Goal: Check status: Check status

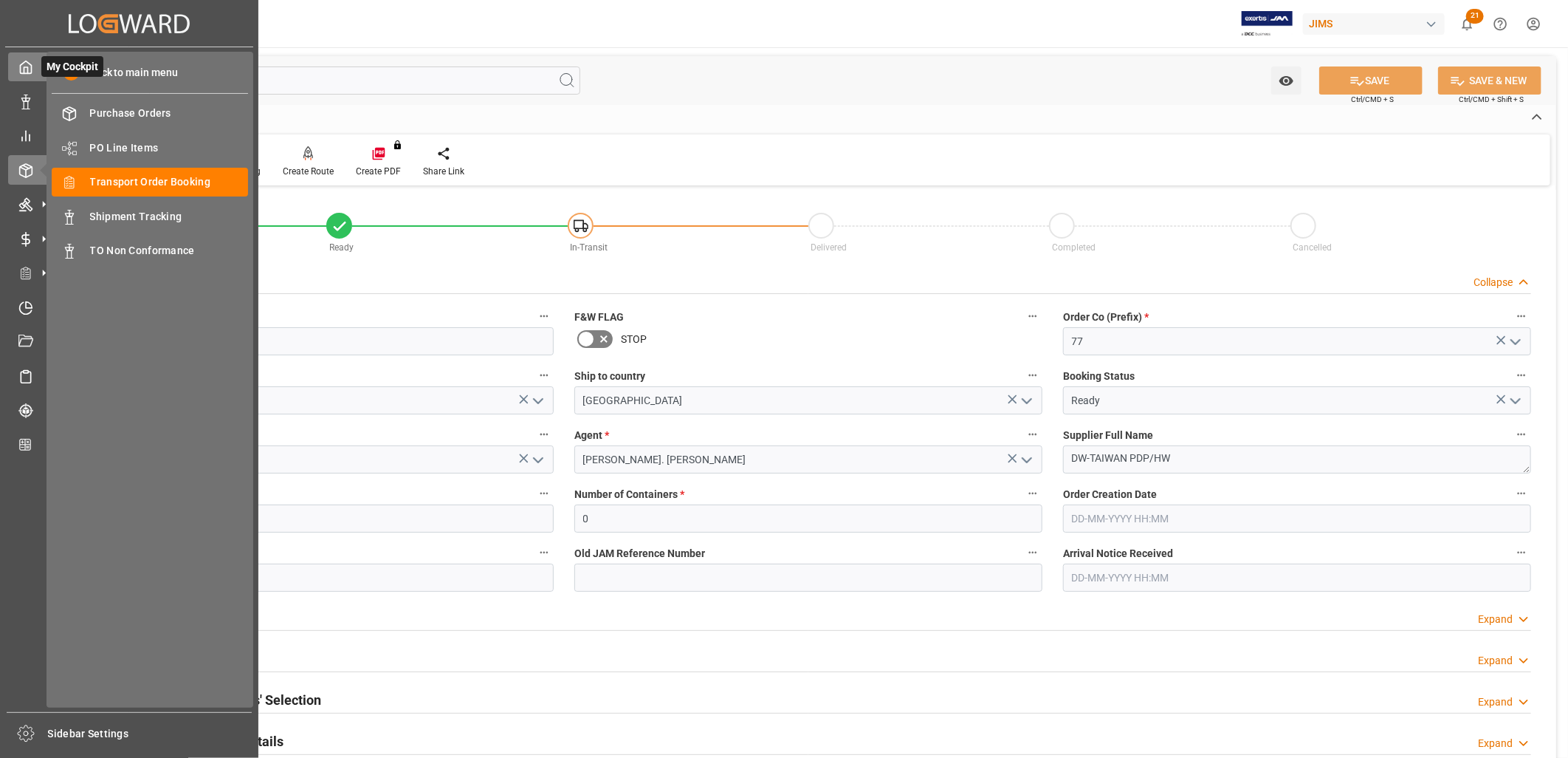
click at [25, 70] on polyline at bounding box center [26, 70] width 3 height 6
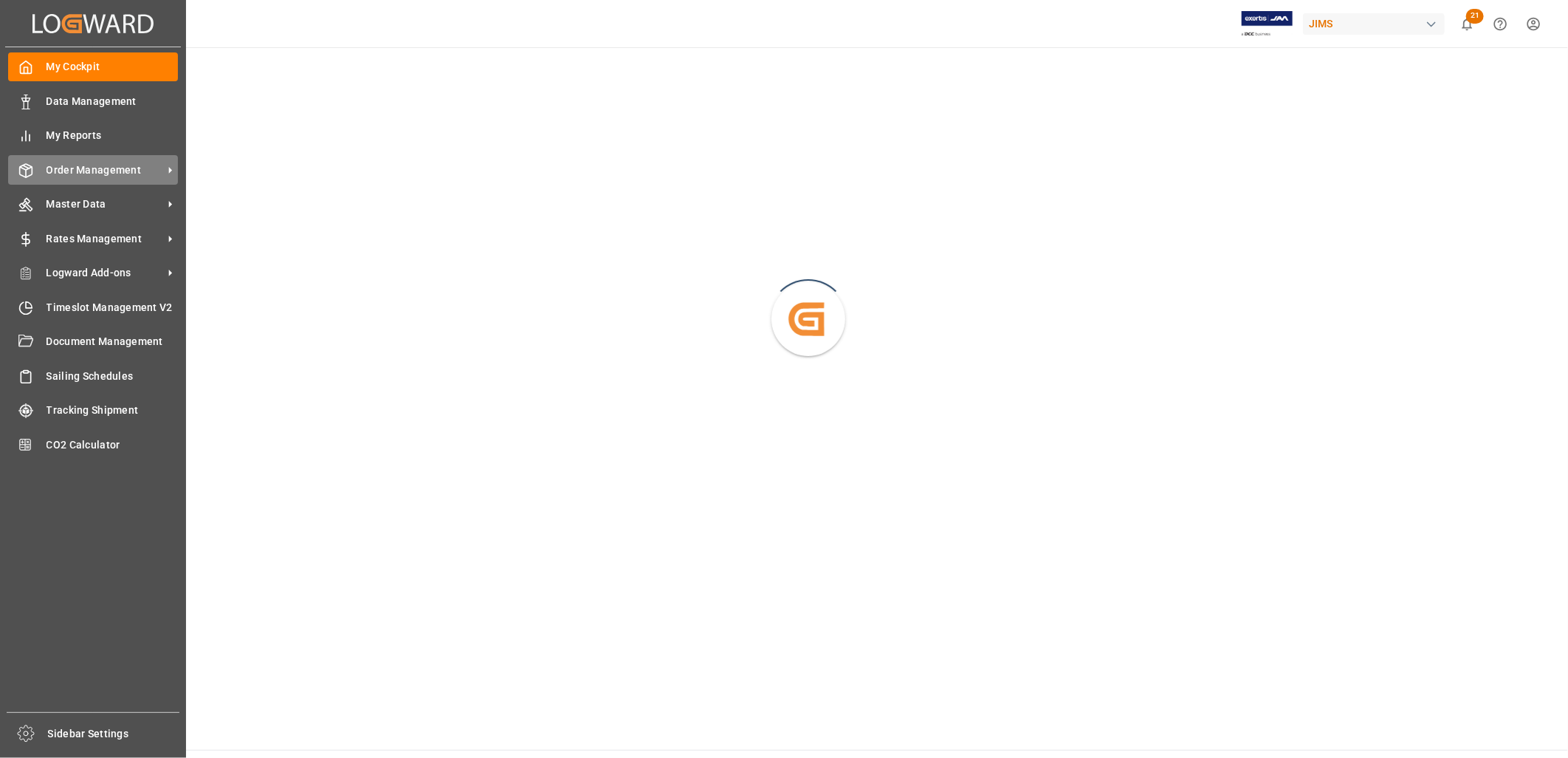
click at [106, 163] on span "Order Management" at bounding box center [105, 171] width 117 height 15
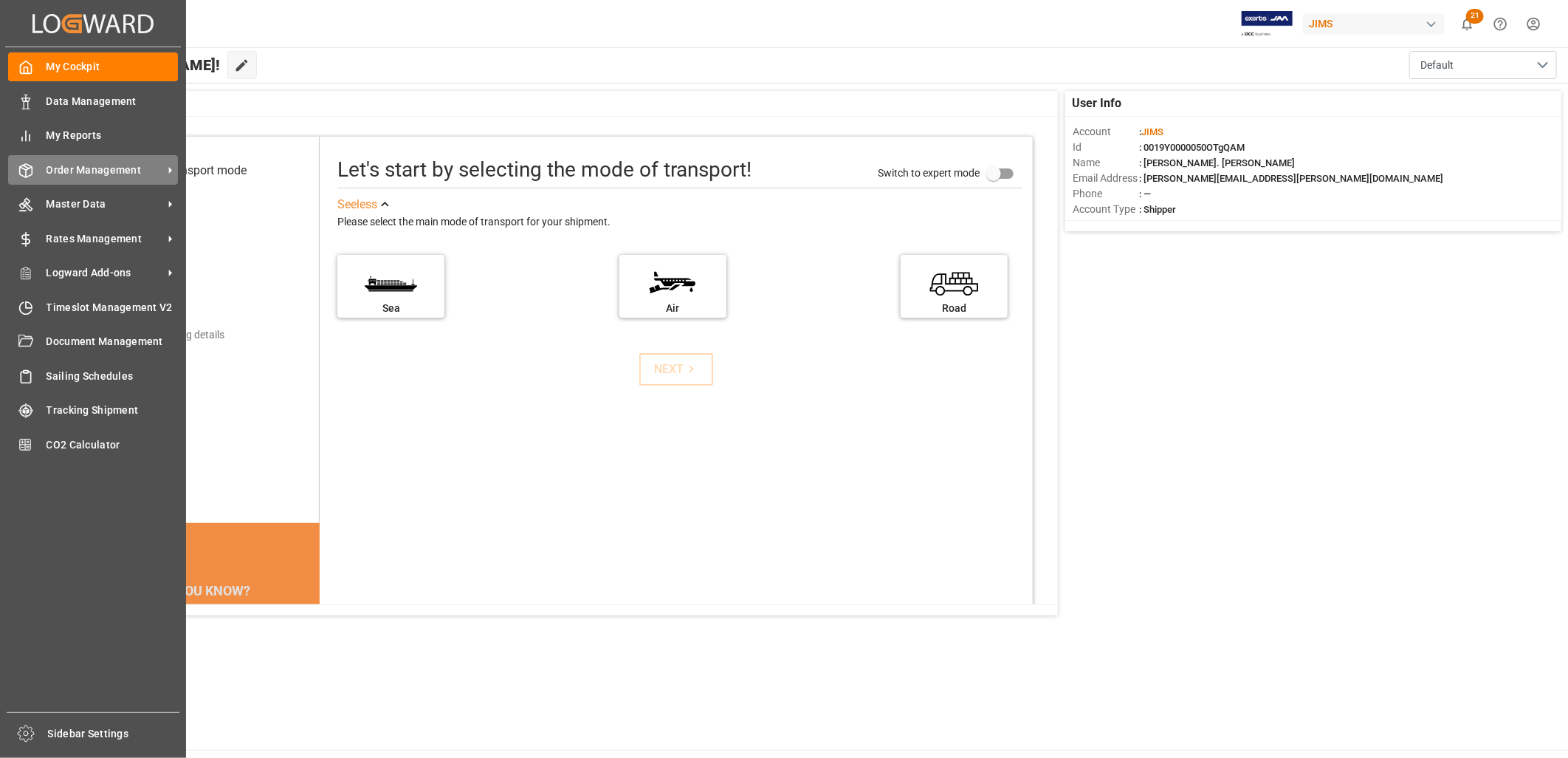
click at [115, 155] on div "Order Management Order Management" at bounding box center [93, 170] width 170 height 29
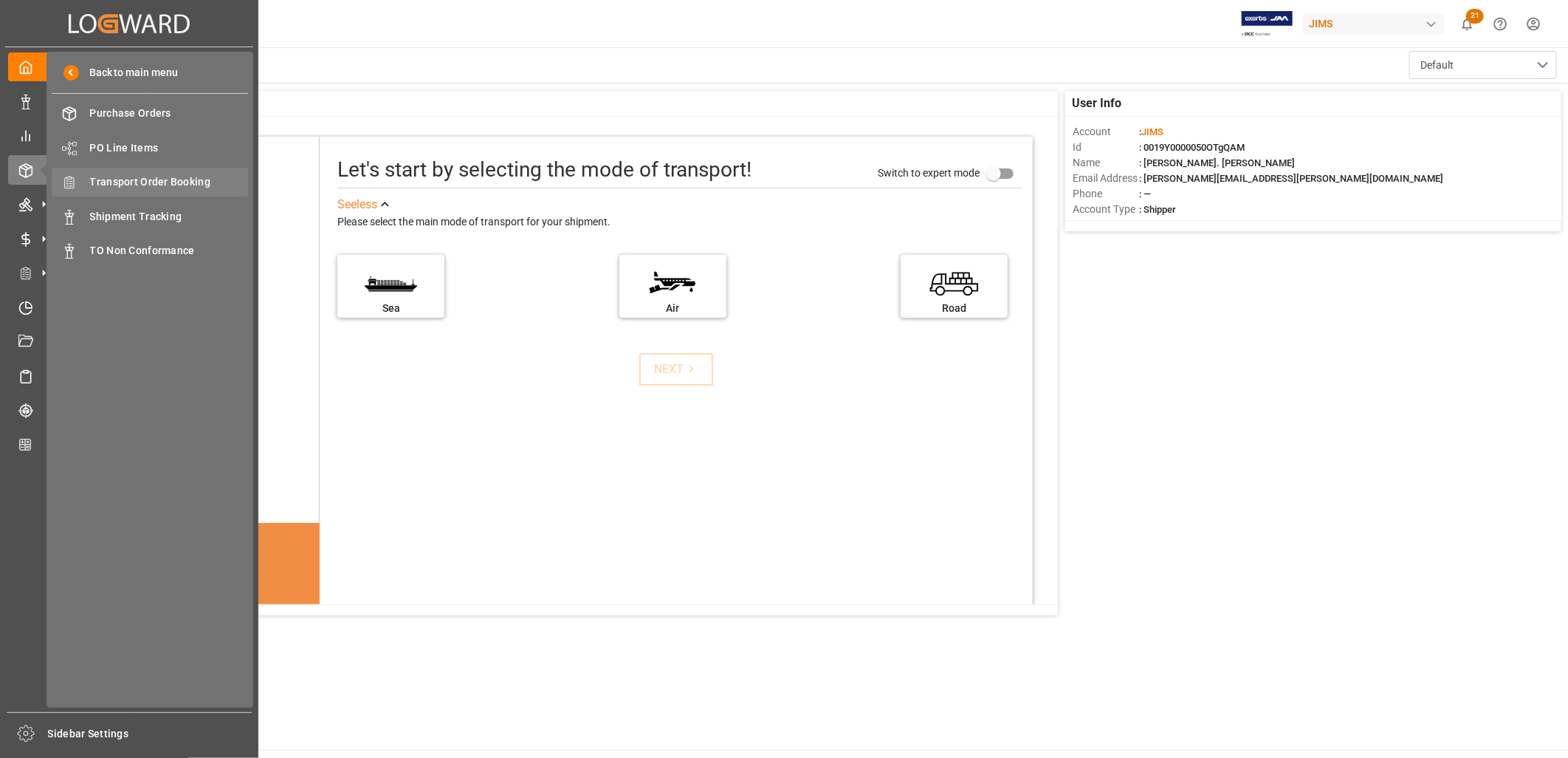
click at [170, 177] on span "Transport Order Booking" at bounding box center [170, 182] width 159 height 15
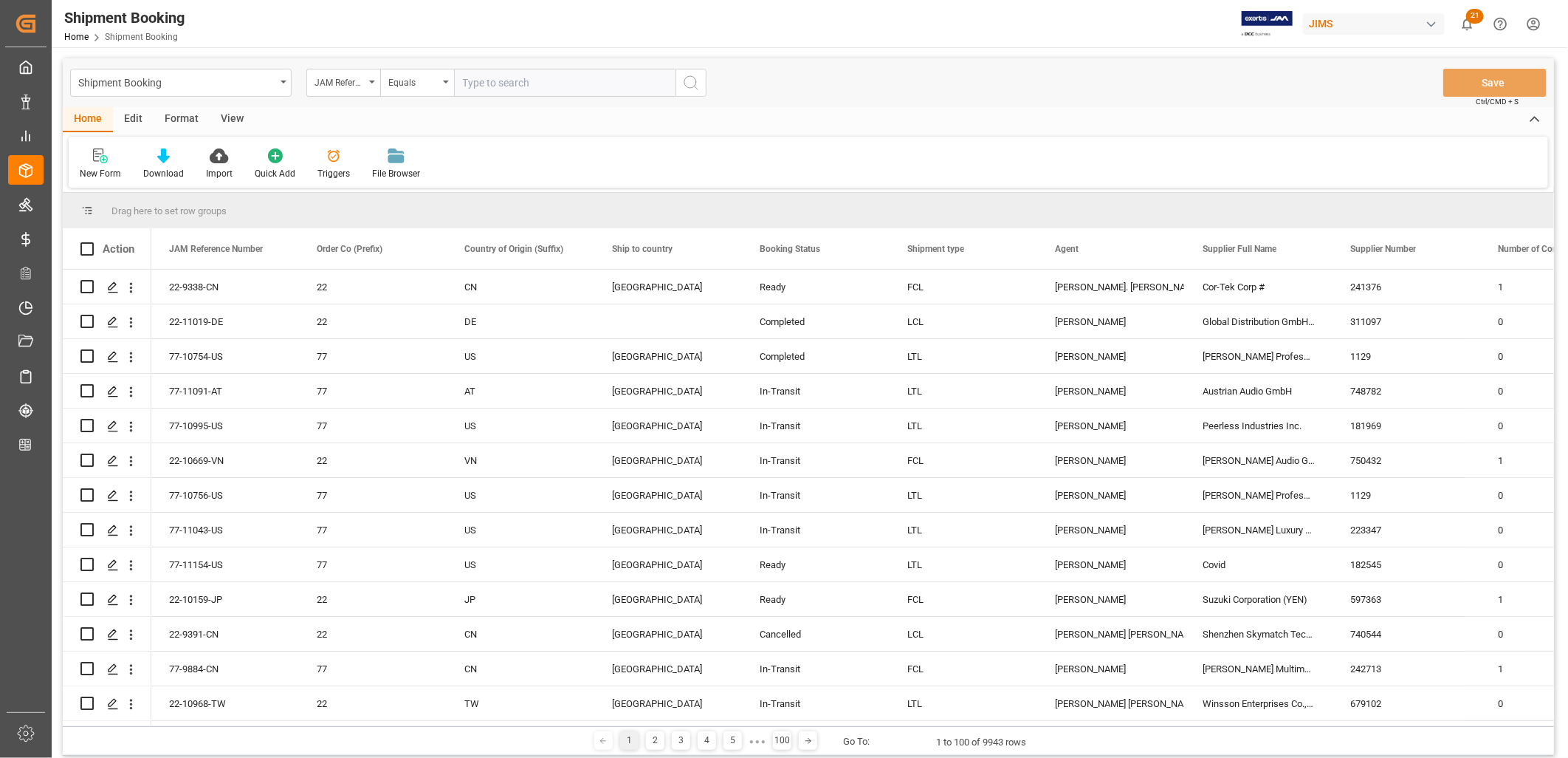
click at [467, 79] on input "text" at bounding box center [565, 83] width 222 height 28
type input "22-10642-[GEOGRAPHIC_DATA]"
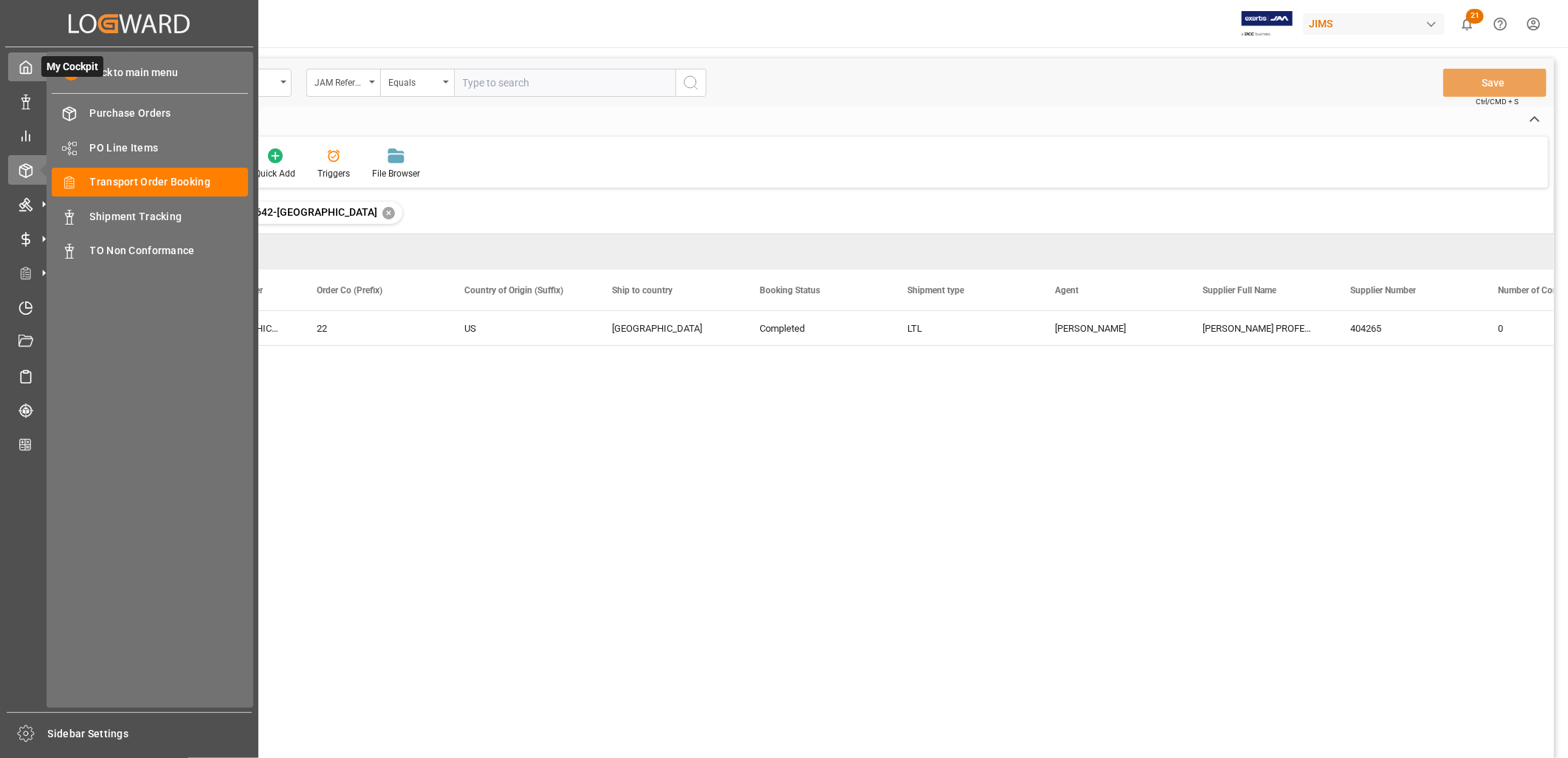
click at [26, 64] on icon at bounding box center [26, 67] width 14 height 14
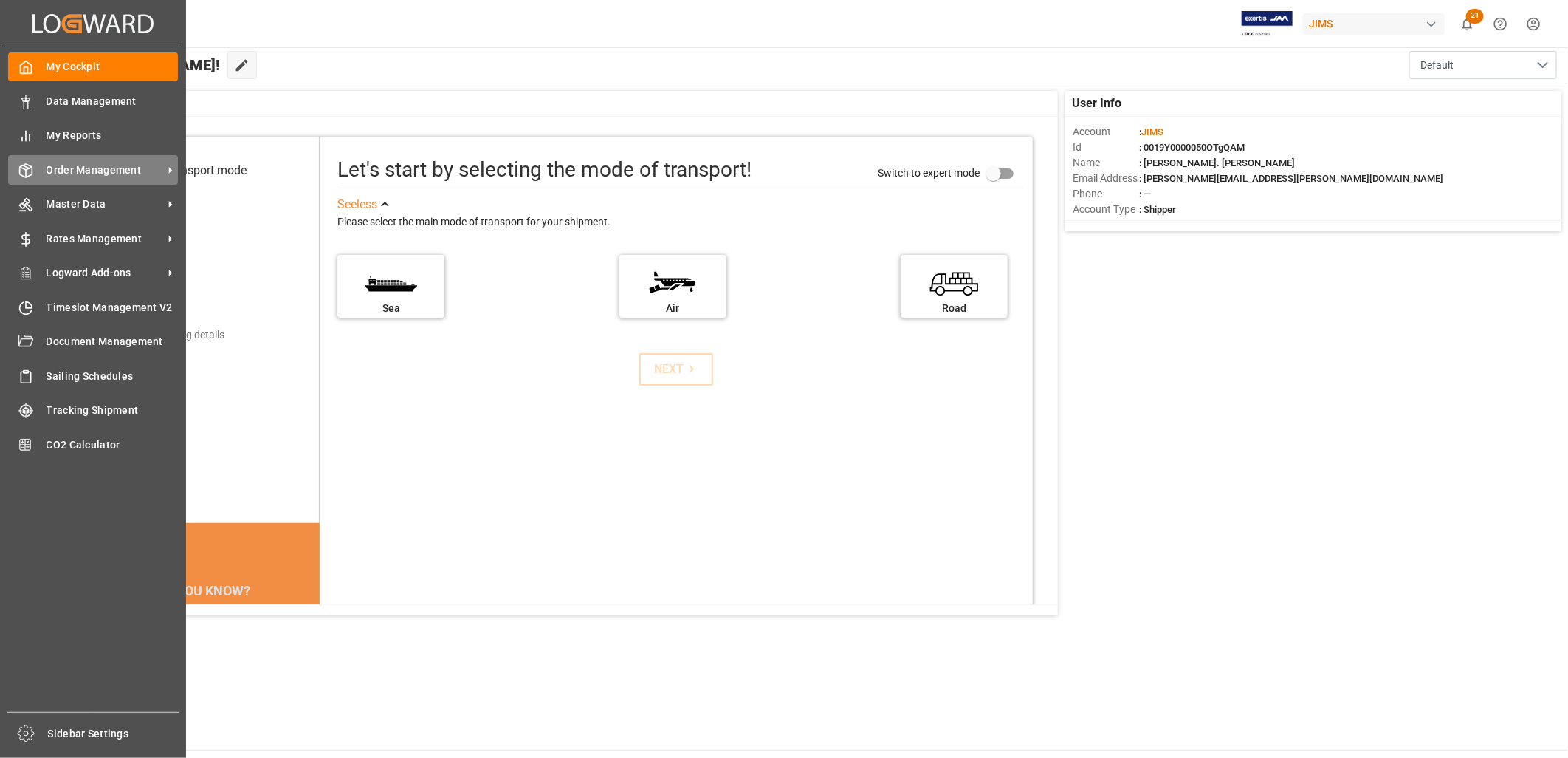
click at [104, 170] on span "Order Management" at bounding box center [105, 171] width 117 height 15
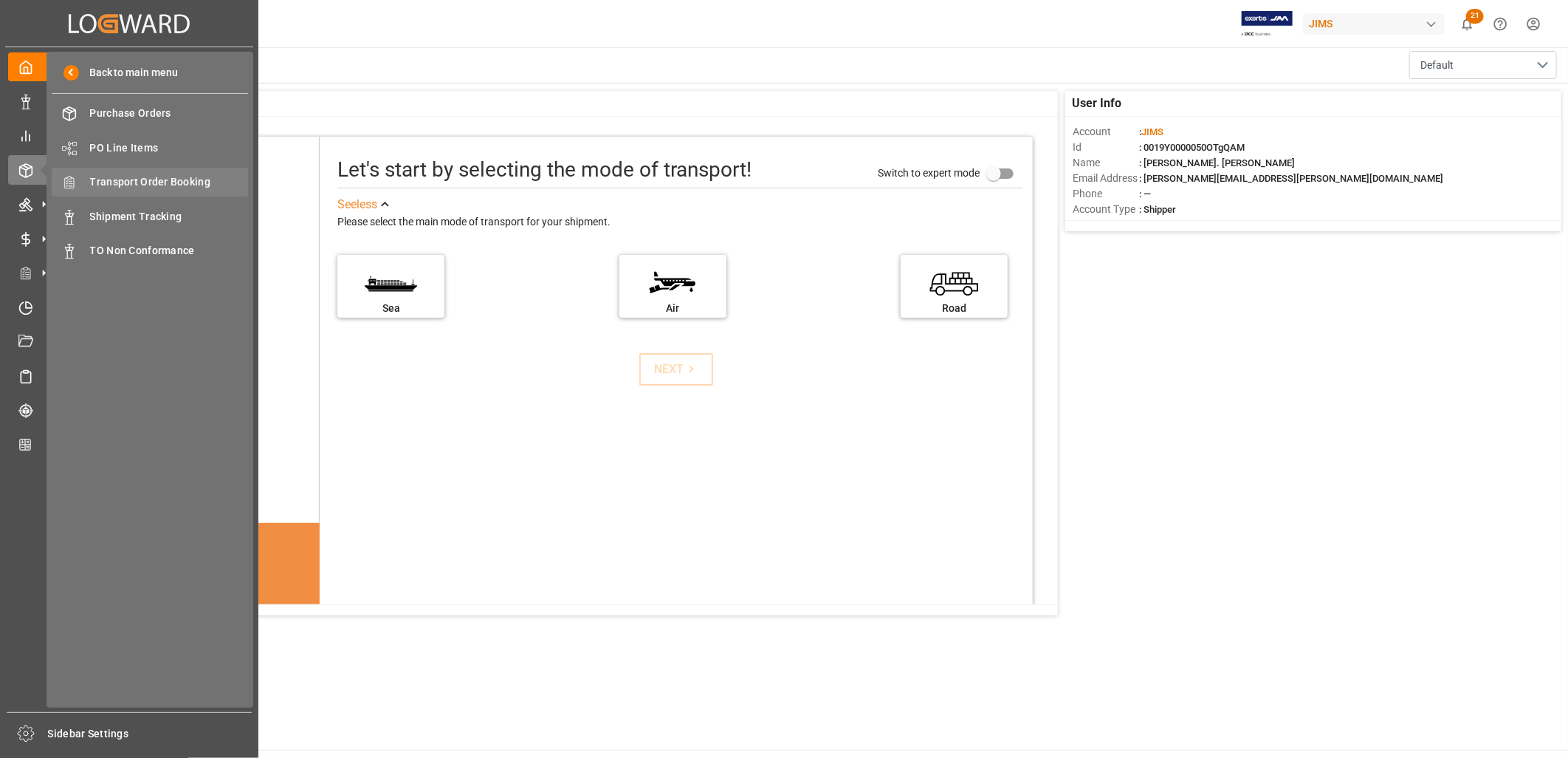
click at [159, 174] on span "Transport Order Booking" at bounding box center [170, 182] width 159 height 15
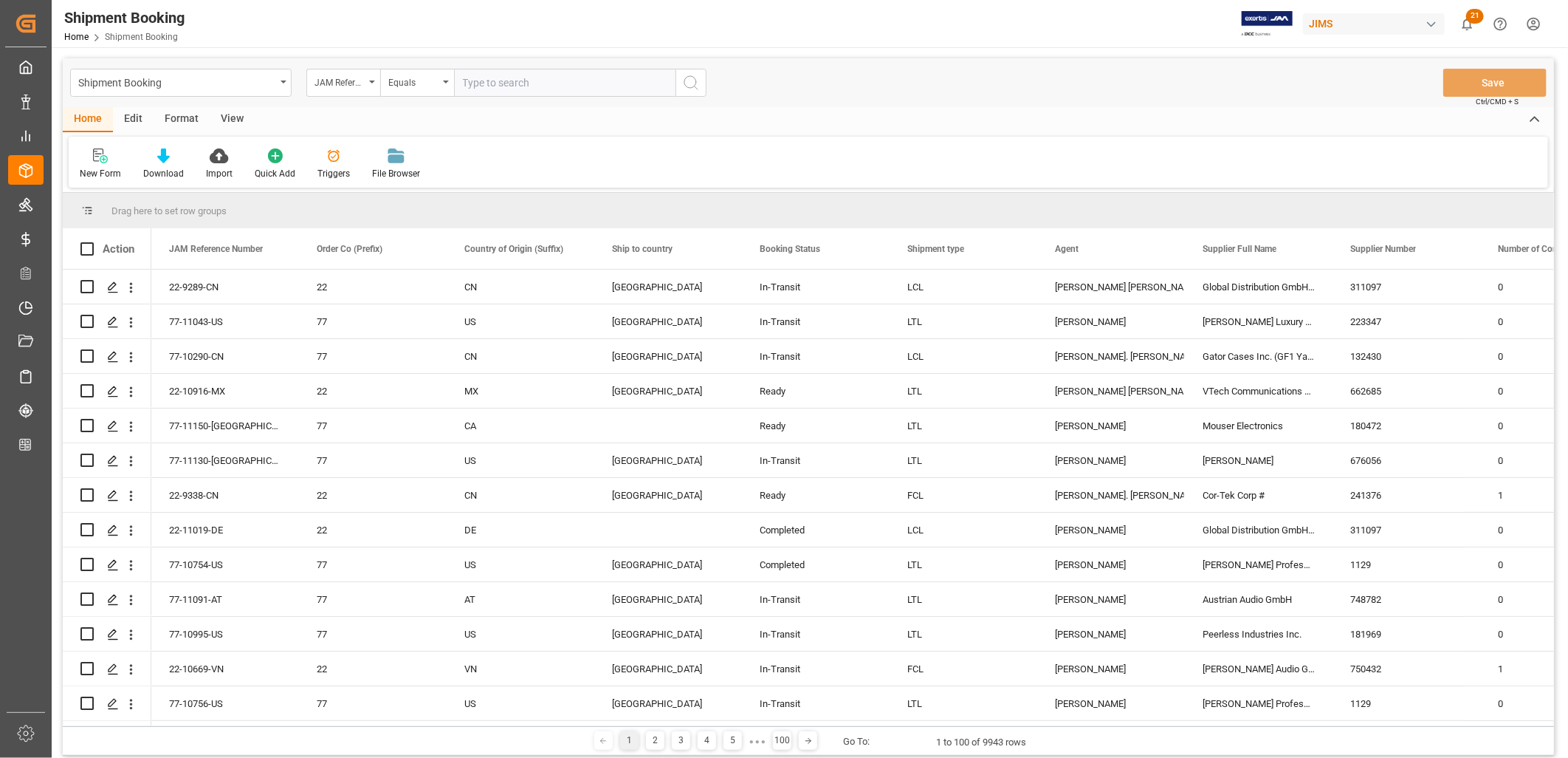
click at [470, 82] on input "text" at bounding box center [565, 83] width 222 height 28
type input "77-10973-TW"
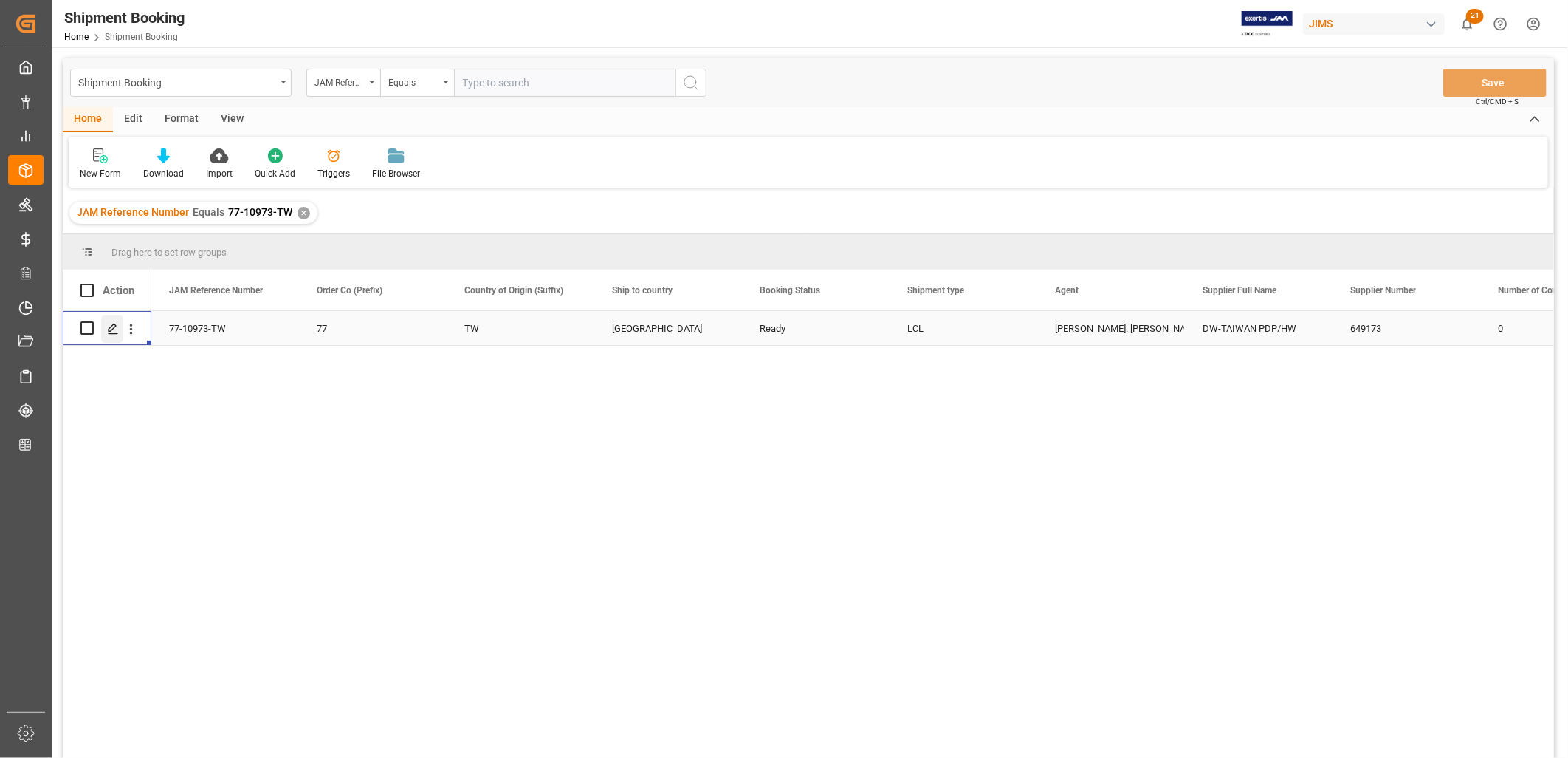
click at [111, 327] on icon "Press SPACE to select this row." at bounding box center [113, 329] width 12 height 12
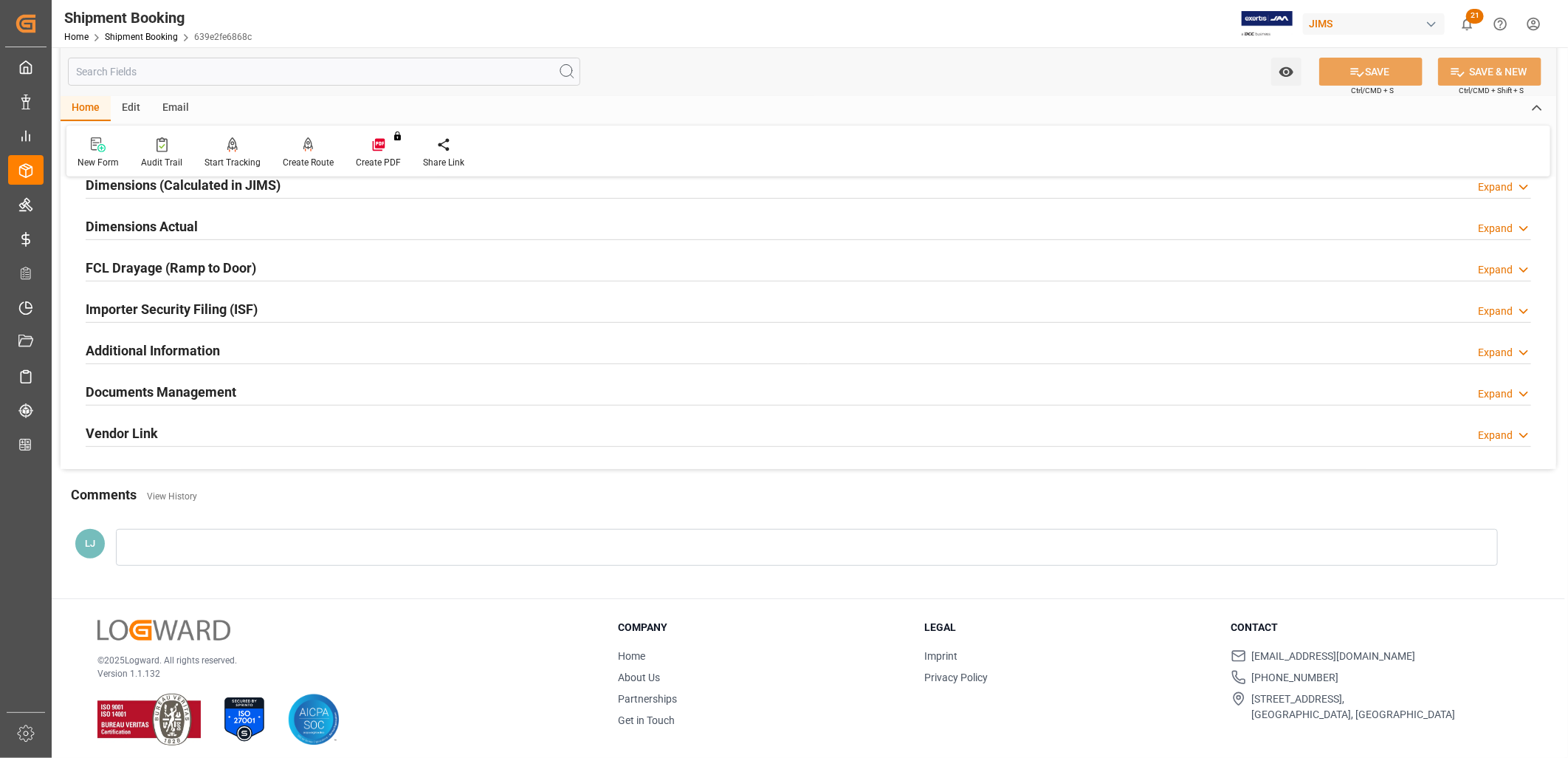
scroll to position [351, 0]
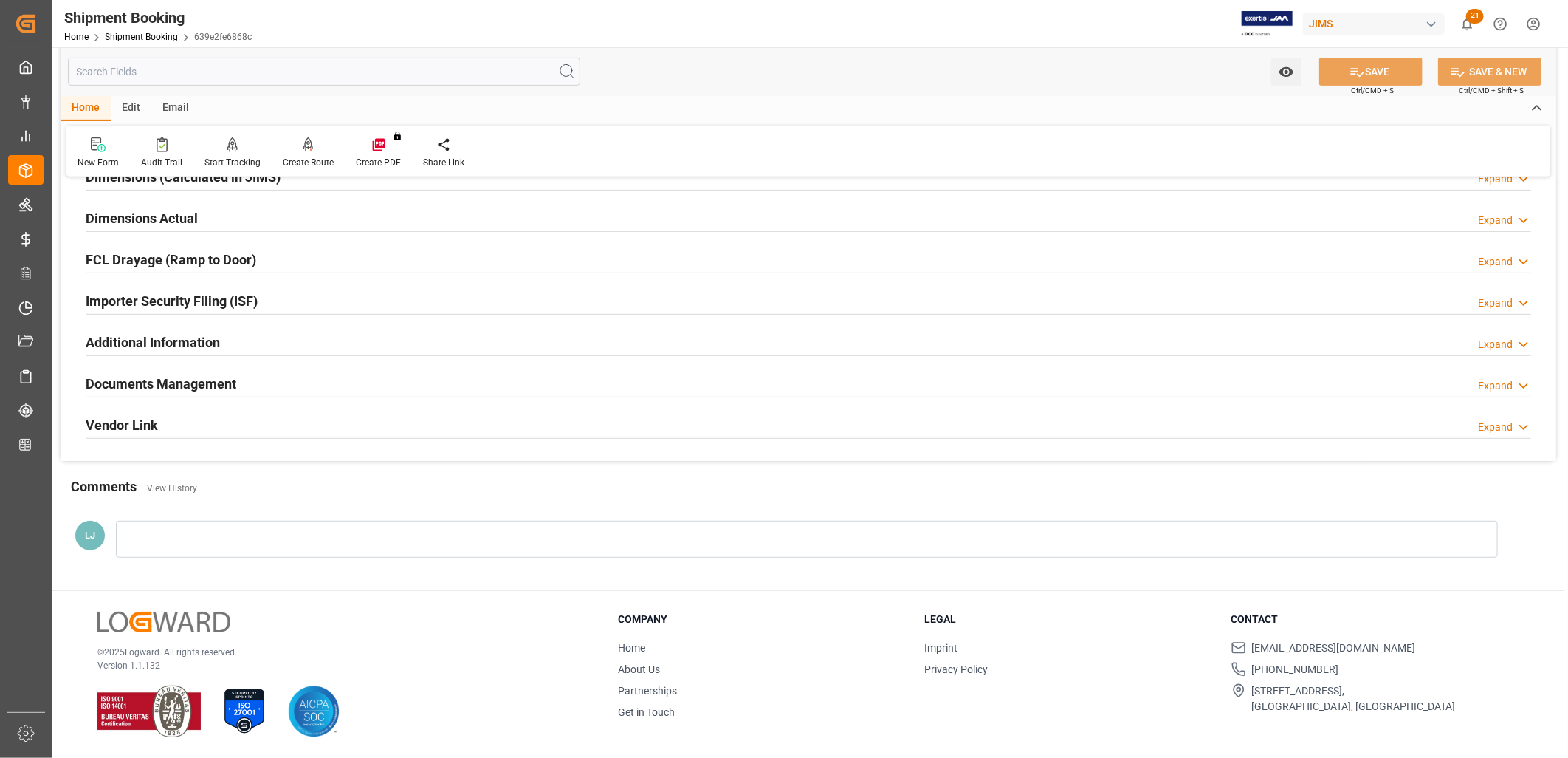
click at [214, 382] on h2 "Documents Management" at bounding box center [160, 383] width 151 height 20
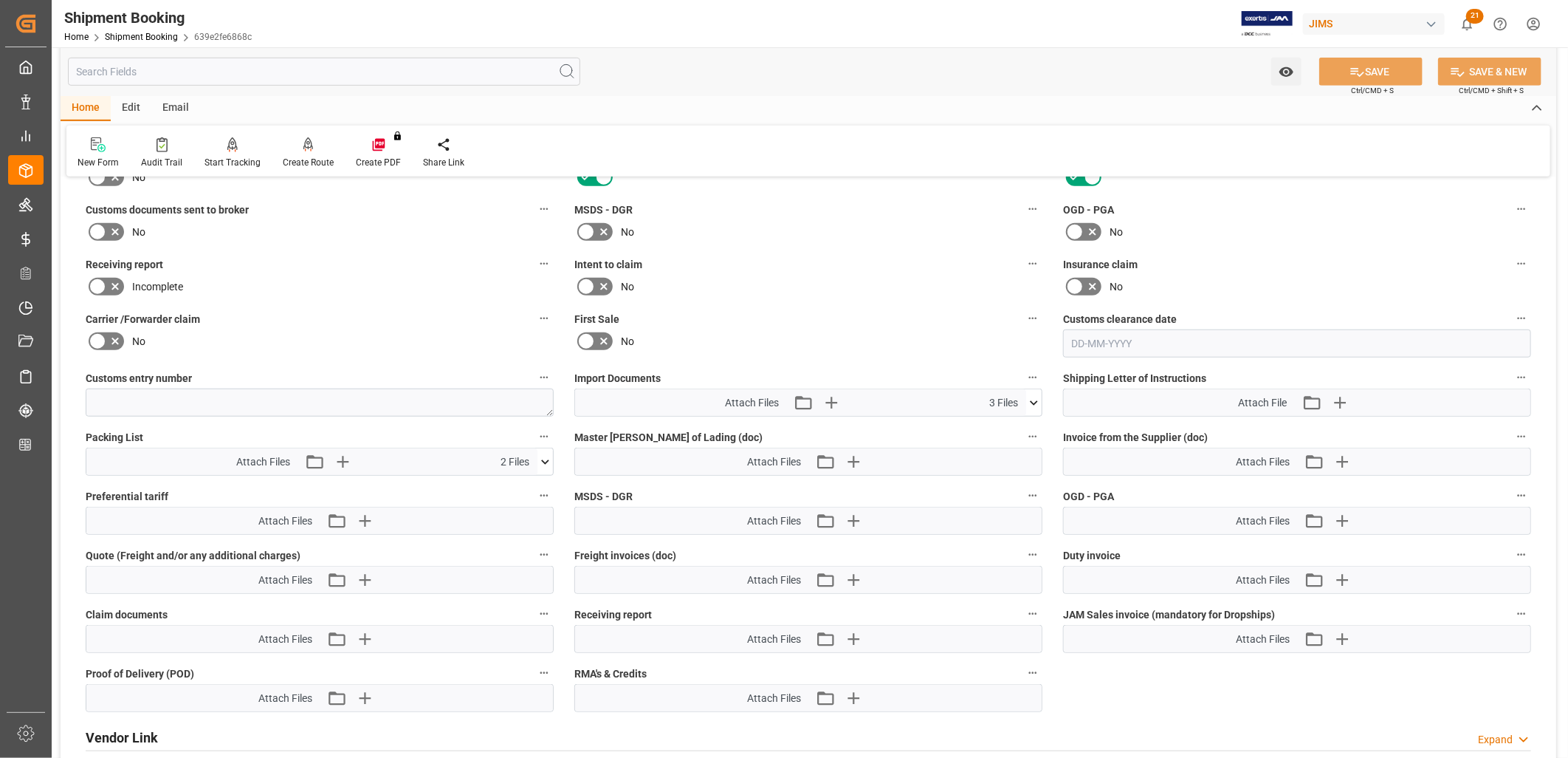
scroll to position [680, 0]
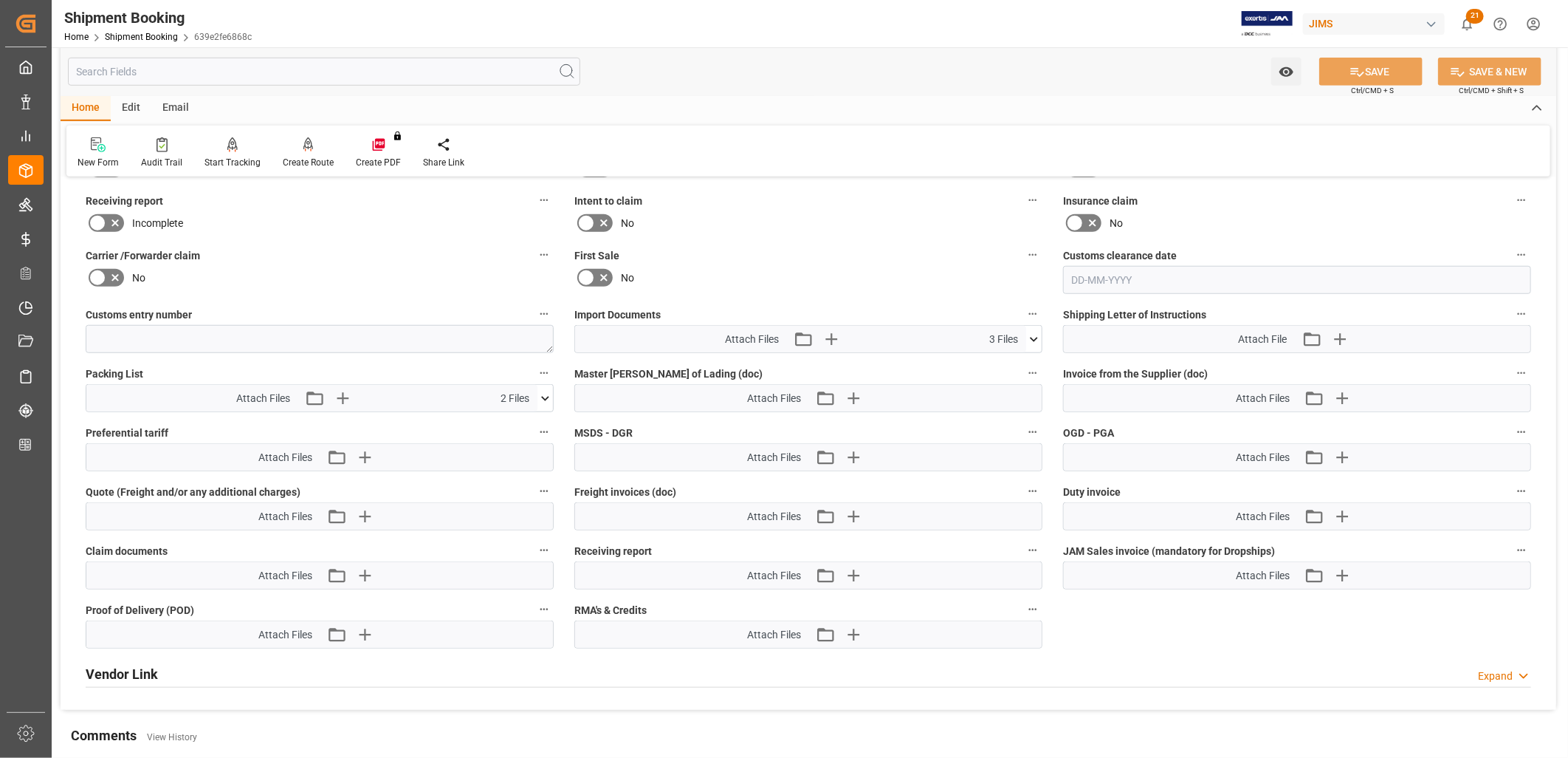
click at [1036, 332] on icon at bounding box center [1034, 339] width 15 height 15
click at [1027, 390] on icon at bounding box center [1026, 397] width 15 height 15
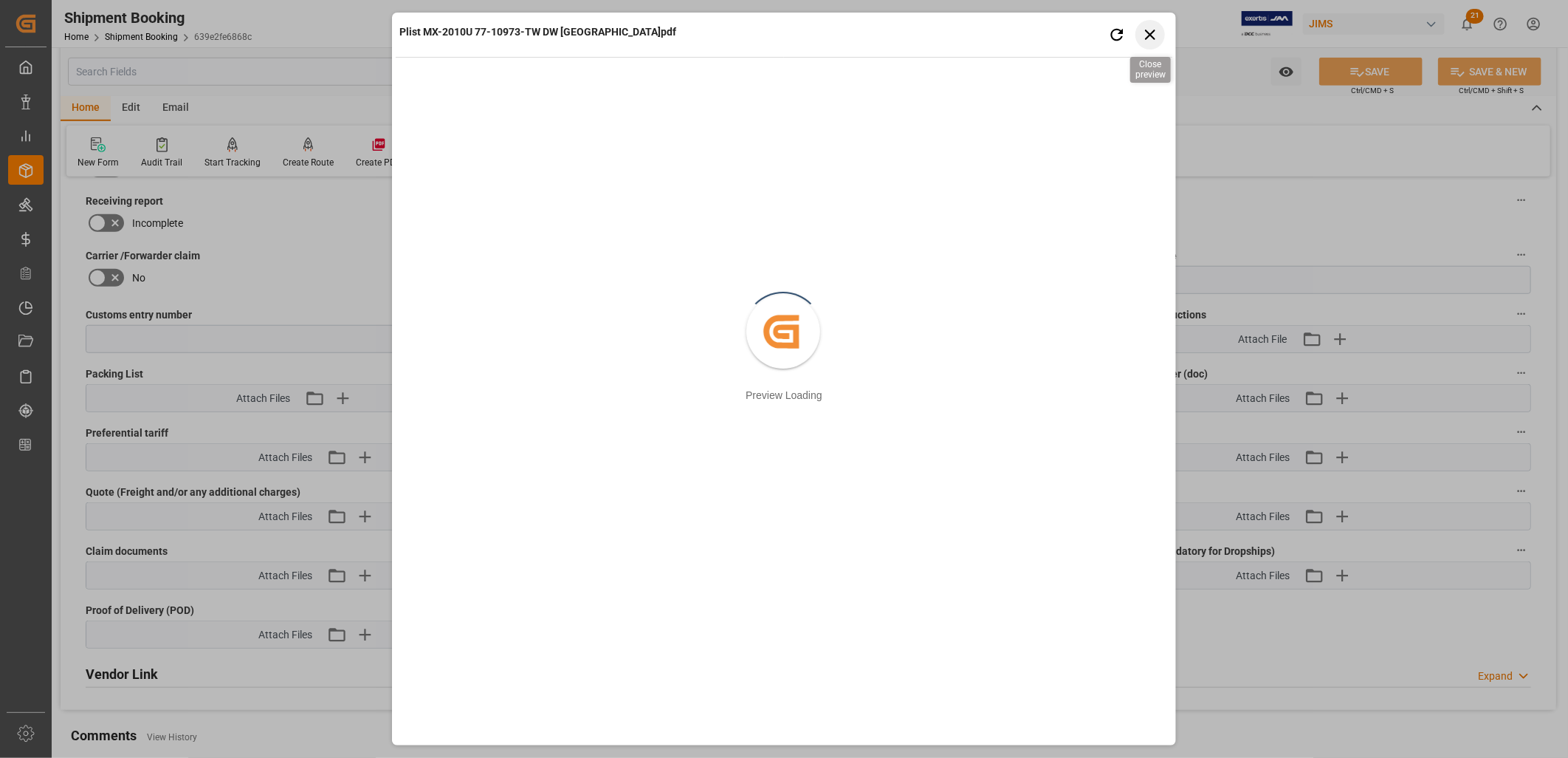
click at [1150, 34] on icon "button" at bounding box center [1150, 35] width 10 height 10
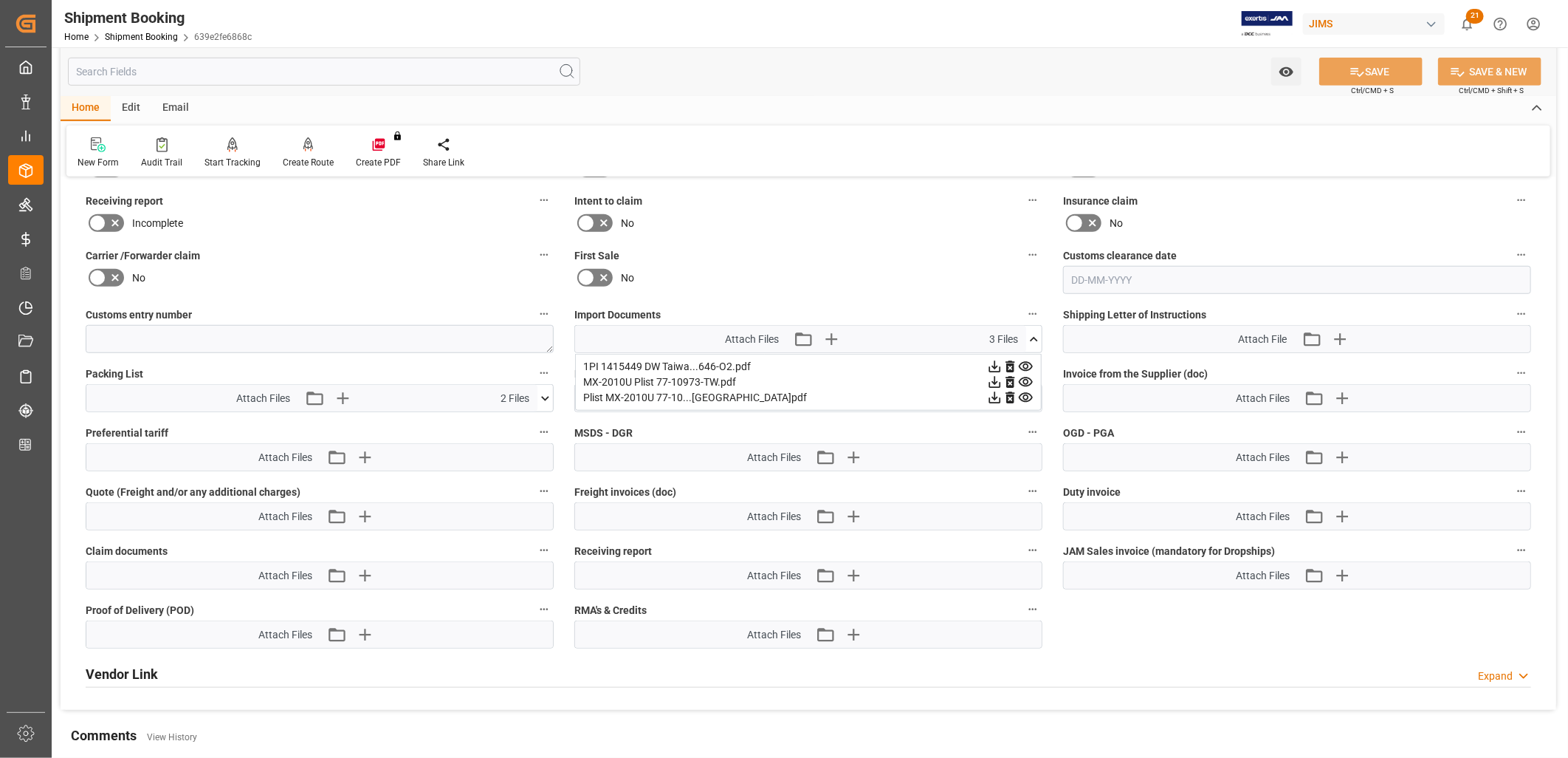
click at [1029, 362] on icon at bounding box center [1026, 367] width 15 height 15
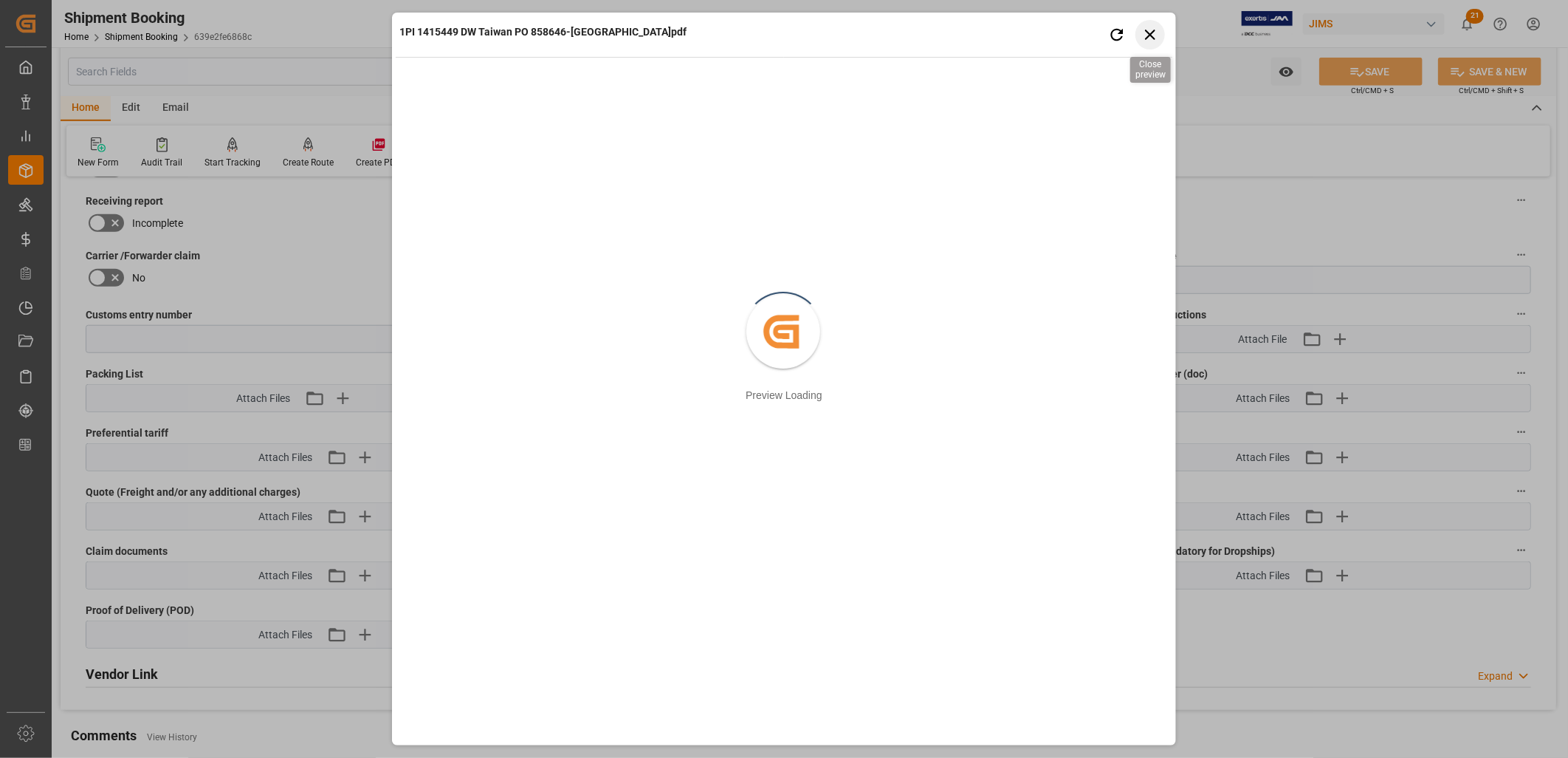
click at [1154, 28] on icon "button" at bounding box center [1150, 34] width 19 height 19
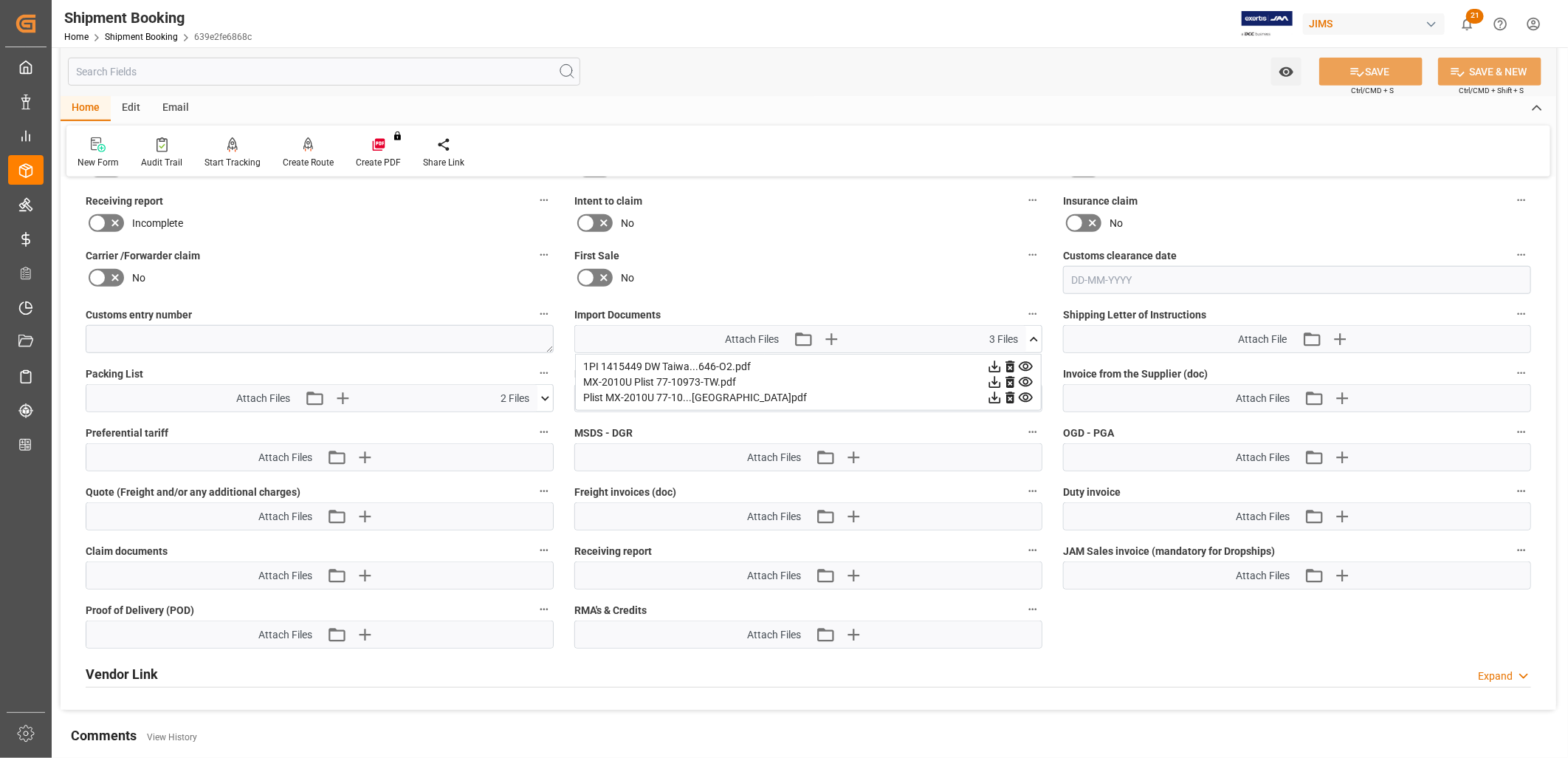
click at [1035, 335] on icon at bounding box center [1034, 339] width 15 height 15
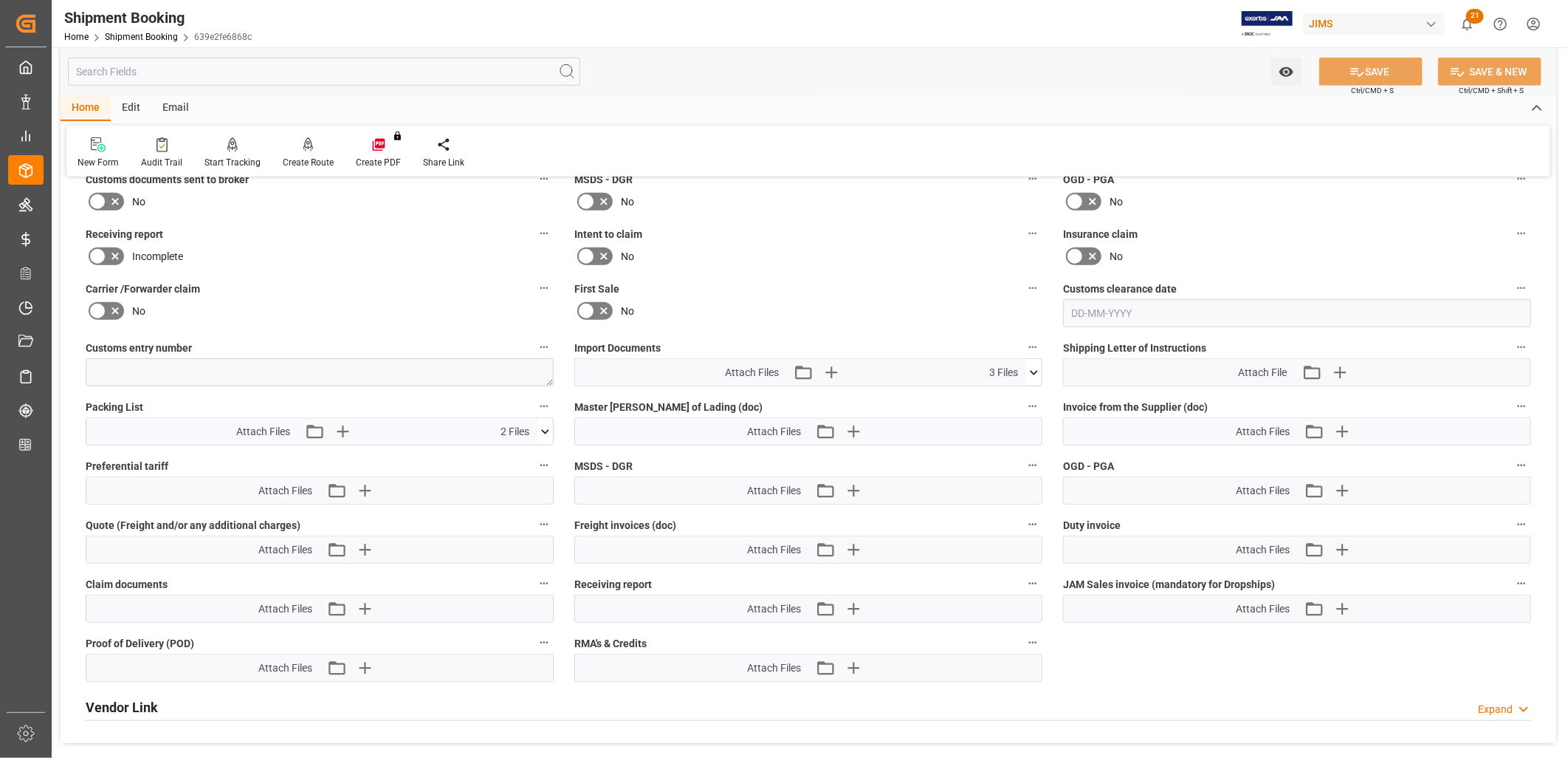
scroll to position [599, 0]
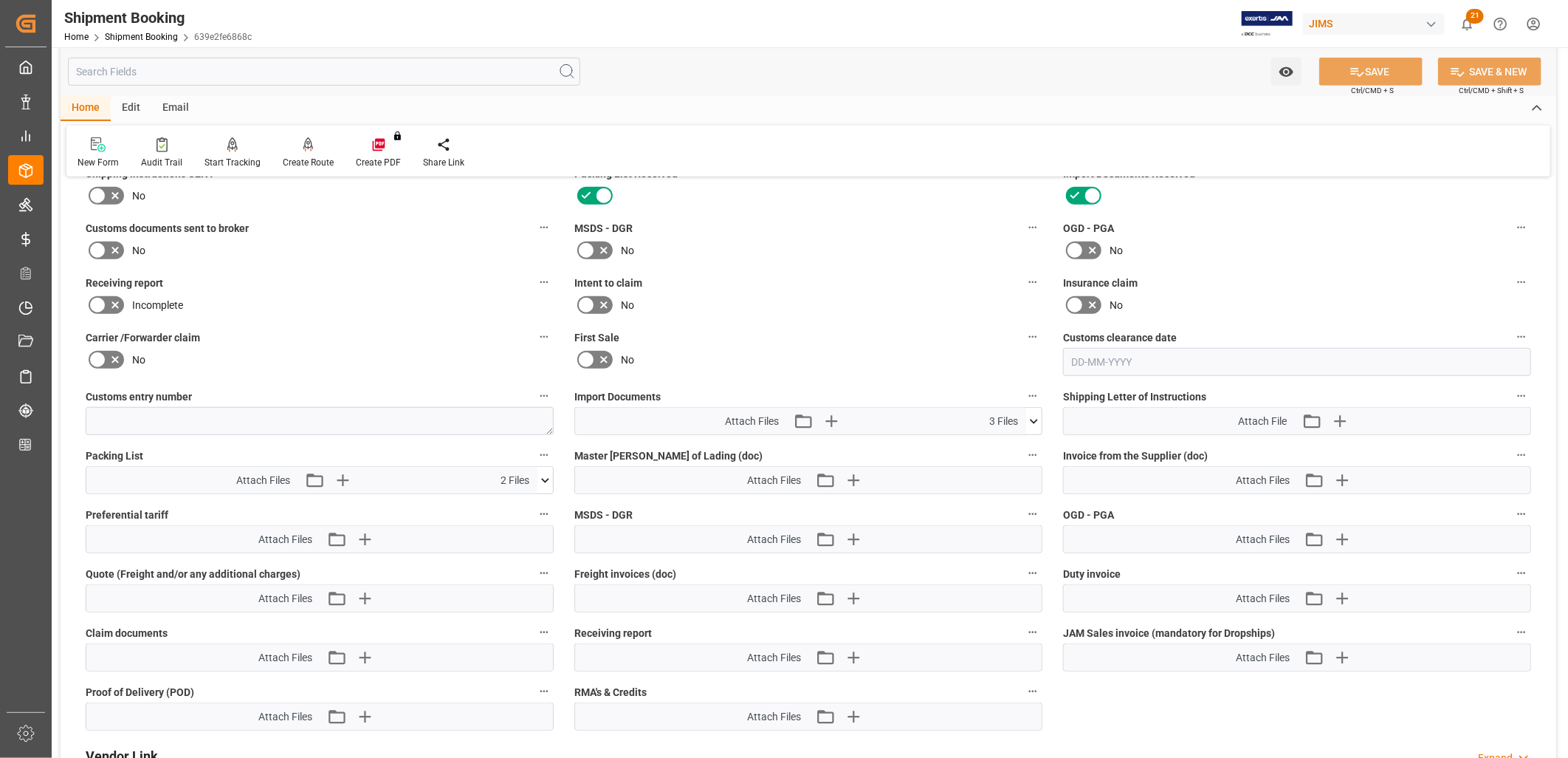
click at [545, 474] on icon at bounding box center [545, 480] width 15 height 15
click at [534, 506] on icon at bounding box center [537, 508] width 15 height 15
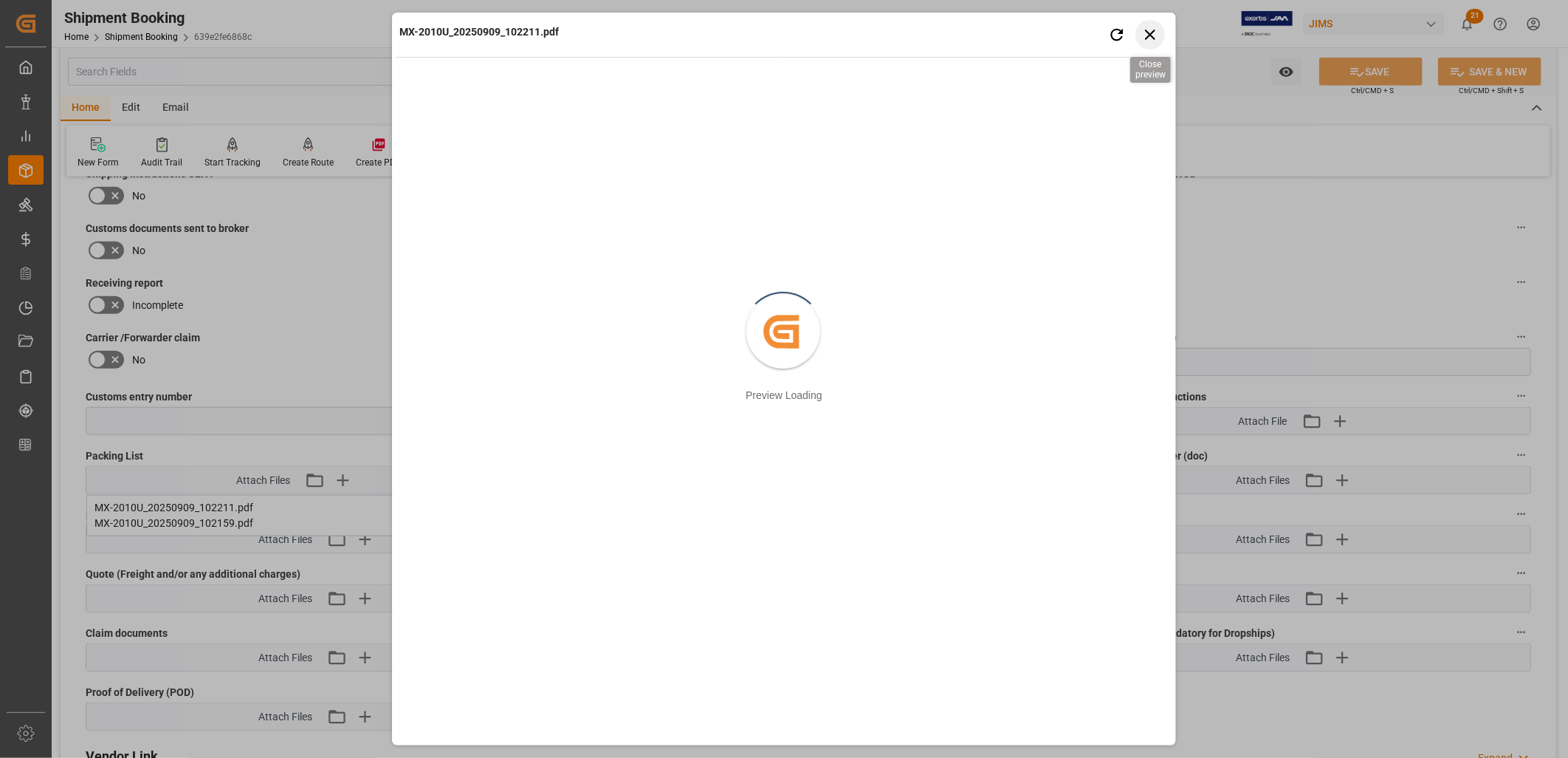
click at [1150, 36] on icon "button" at bounding box center [1150, 34] width 19 height 19
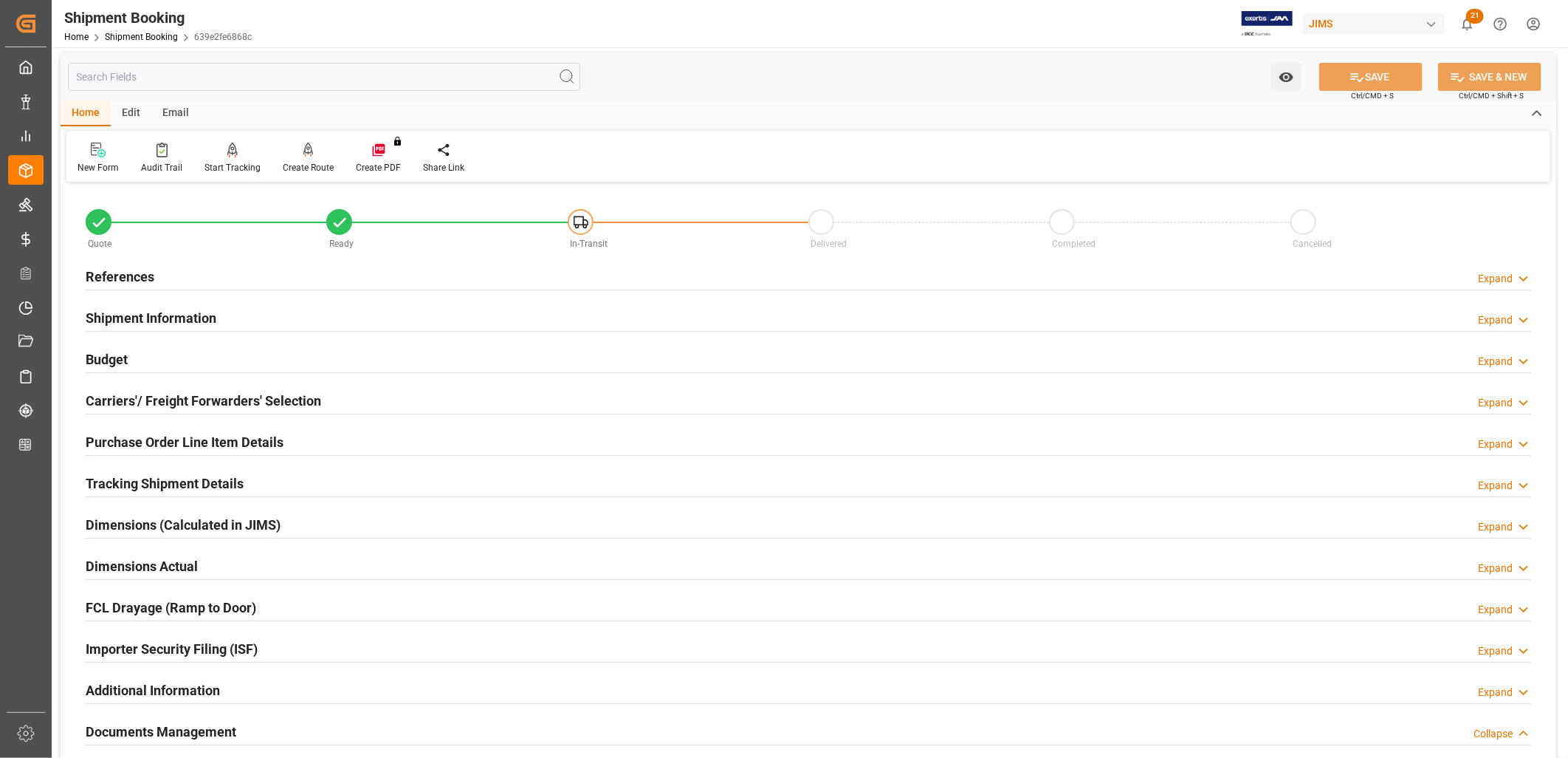
scroll to position [0, 0]
